Goal: Check status: Check status

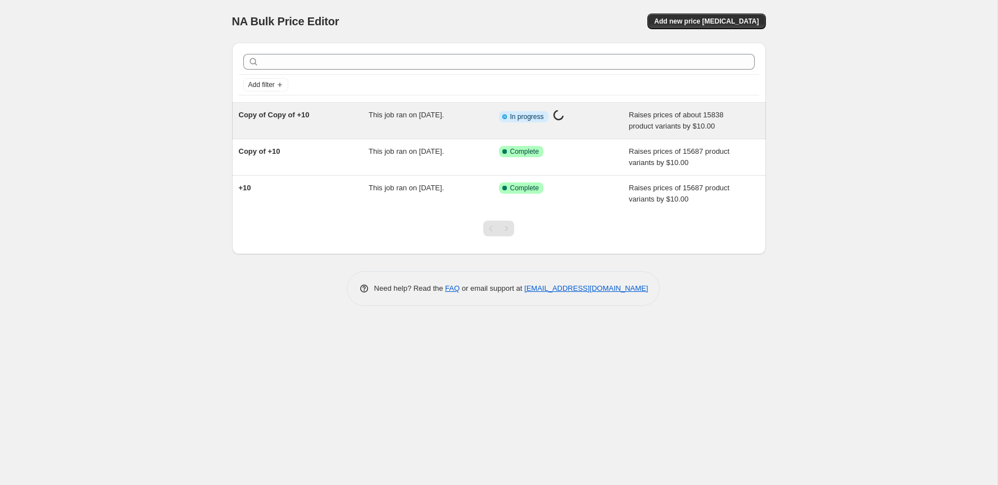
click at [581, 112] on div "Info Partially complete In progress Price [MEDICAL_DATA] in progress..." at bounding box center [555, 117] width 113 height 15
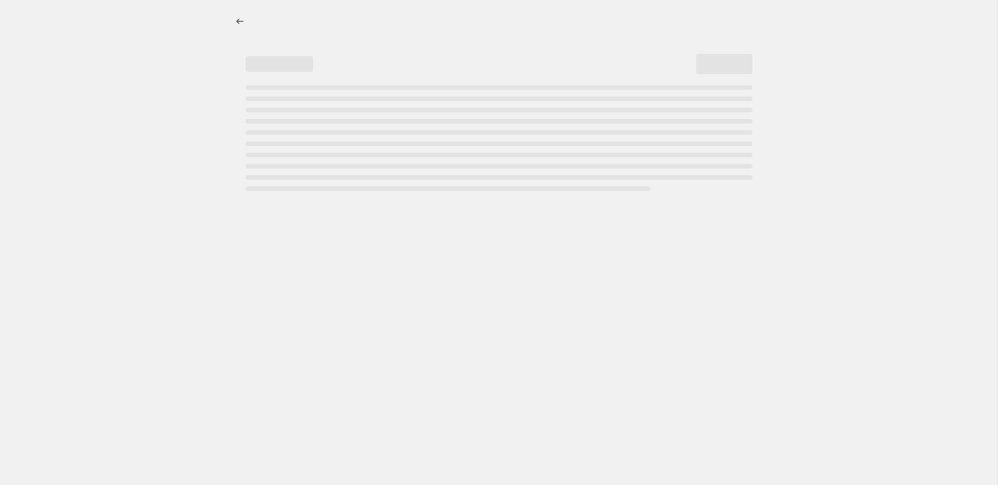
select select "by"
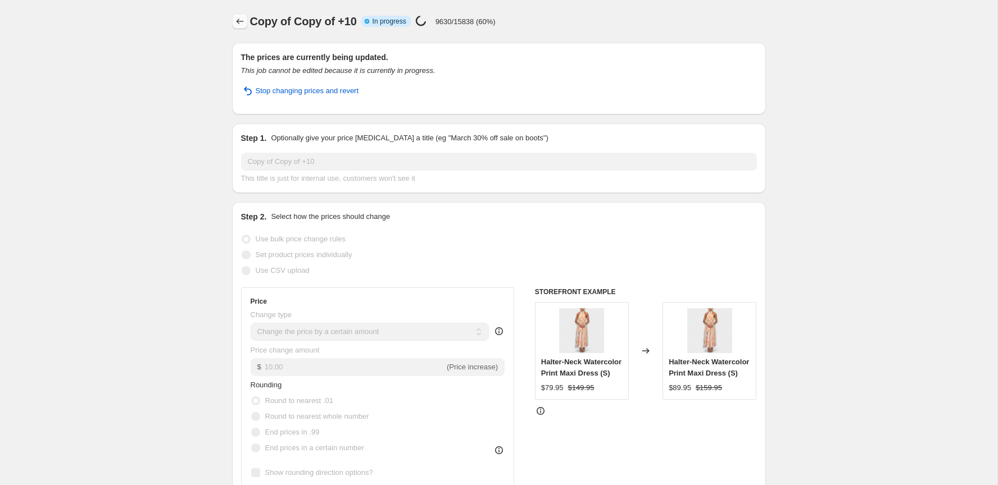
click at [242, 19] on icon "Price change jobs" at bounding box center [239, 21] width 11 height 11
